Goal: Transaction & Acquisition: Purchase product/service

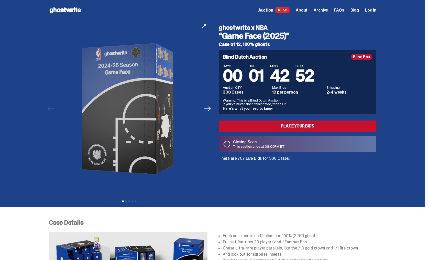
click at [209, 108] on icon "Next" at bounding box center [207, 108] width 7 height 5
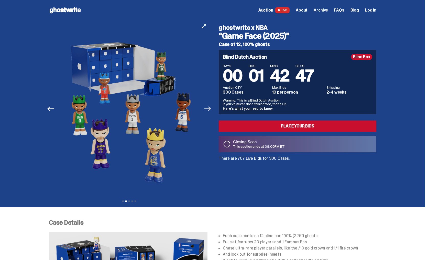
click at [209, 108] on icon "Next" at bounding box center [207, 108] width 7 height 5
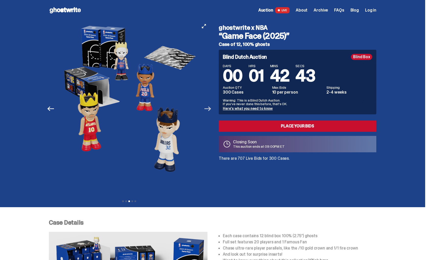
click at [209, 108] on icon "Next" at bounding box center [207, 108] width 7 height 5
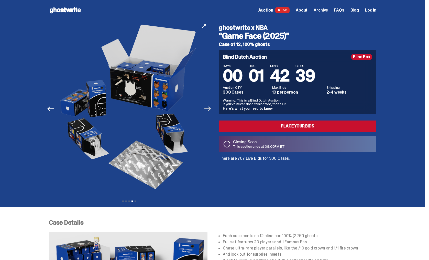
click at [209, 108] on icon "Next" at bounding box center [207, 108] width 7 height 5
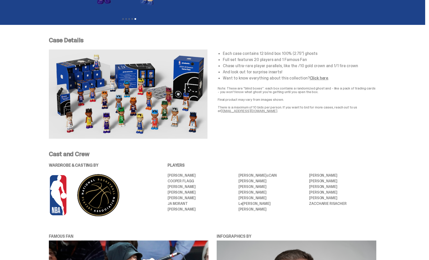
scroll to position [191, 0]
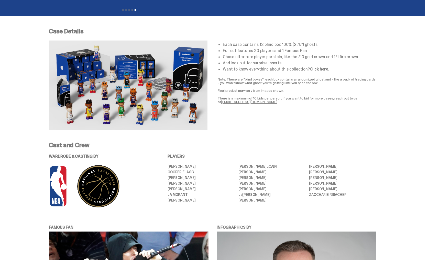
click at [313, 68] on link "Click here" at bounding box center [319, 68] width 18 height 5
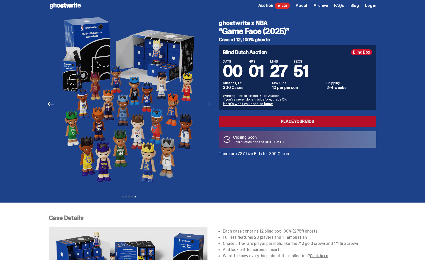
click at [286, 123] on link "Place your Bids" at bounding box center [298, 121] width 158 height 11
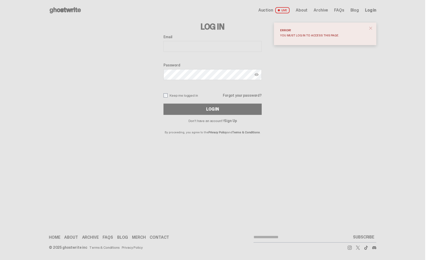
drag, startPoint x: 371, startPoint y: 28, endPoint x: 264, endPoint y: 35, distance: 107.5
click at [368, 28] on div "Error! You must log in to access this page." at bounding box center [325, 34] width 102 height 23
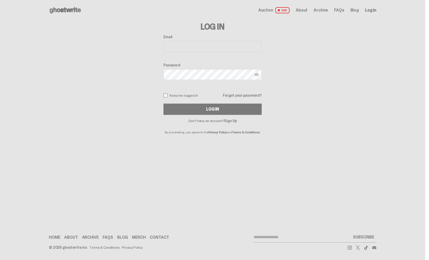
click at [181, 46] on input "Email" at bounding box center [213, 46] width 98 height 11
type input "**********"
click at [216, 109] on div "Log In" at bounding box center [212, 109] width 13 height 4
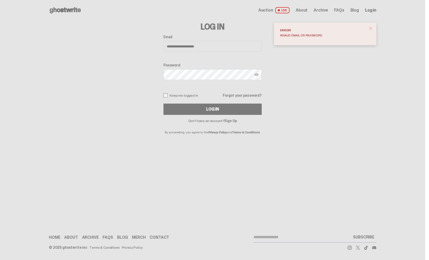
click at [258, 74] on img at bounding box center [257, 74] width 4 height 4
click at [213, 110] on div "Log In" at bounding box center [212, 109] width 13 height 4
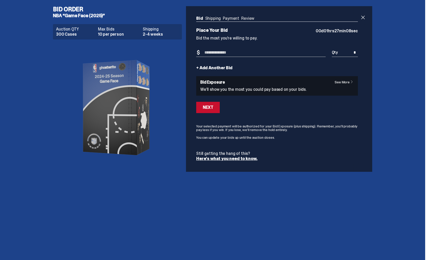
click at [346, 81] on link "See More" at bounding box center [345, 82] width 21 height 4
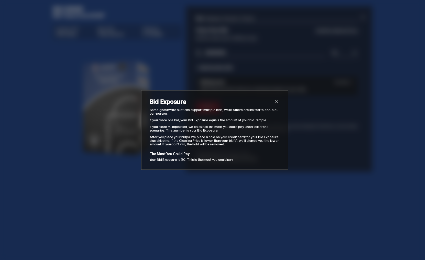
click at [276, 101] on span "close" at bounding box center [277, 102] width 6 height 6
